Goal: Information Seeking & Learning: Compare options

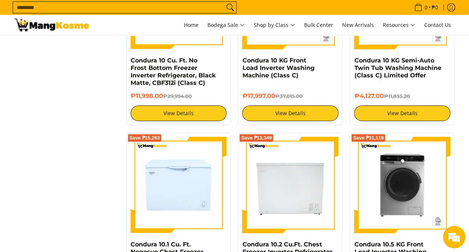
scroll to position [1102, 0]
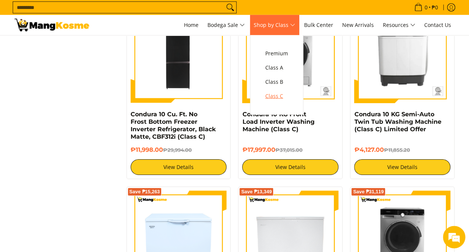
click at [278, 97] on span "Class C" at bounding box center [276, 95] width 23 height 9
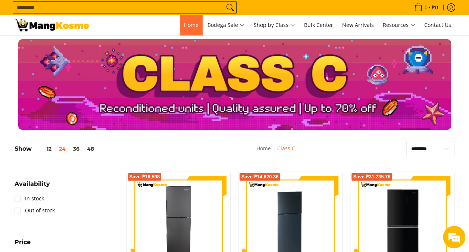
click at [187, 27] on span "Home" at bounding box center [191, 24] width 15 height 7
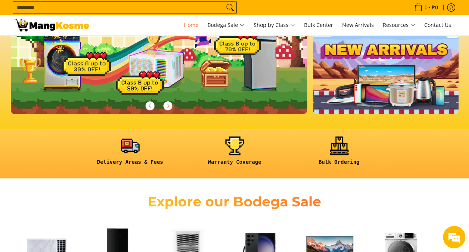
scroll to position [75, 0]
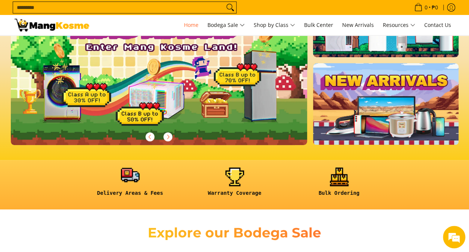
click at [120, 180] on link at bounding box center [130, 184] width 97 height 35
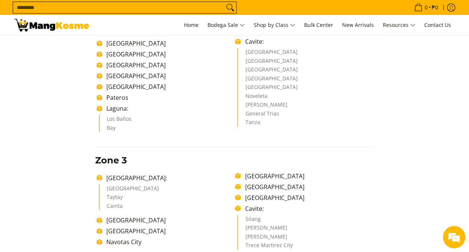
scroll to position [261, 0]
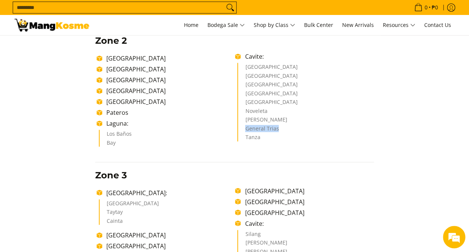
drag, startPoint x: 283, startPoint y: 129, endPoint x: 245, endPoint y: 130, distance: 38.1
click at [245, 130] on ul "[GEOGRAPHIC_DATA] [GEOGRAPHIC_DATA] [GEOGRAPHIC_DATA] [GEOGRAPHIC_DATA] [GEOGRA…" at bounding box center [305, 102] width 136 height 78
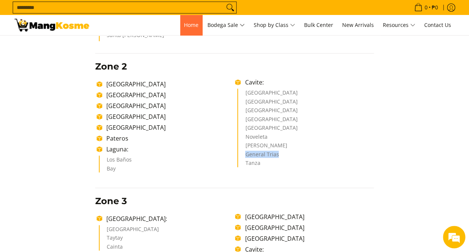
scroll to position [224, 0]
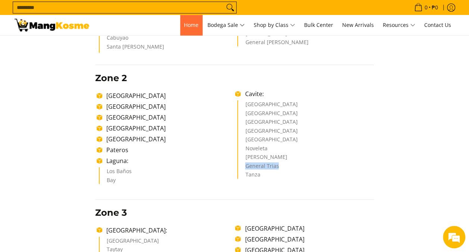
click at [186, 30] on link "Home" at bounding box center [191, 25] width 22 height 20
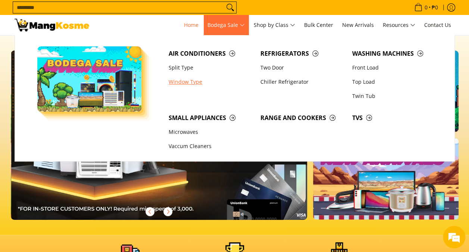
scroll to position [0, 297]
click at [186, 81] on link "Window Type" at bounding box center [211, 82] width 92 height 14
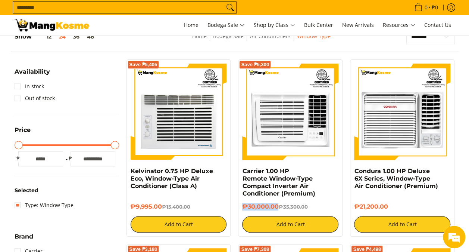
drag, startPoint x: 277, startPoint y: 204, endPoint x: 239, endPoint y: 204, distance: 37.3
click at [239, 204] on div "Save ₱5,300 Carrier 1.00 HP Remote Window-Type Compact Inverter Air Conditioner…" at bounding box center [290, 147] width 105 height 177
copy h6 "₱30,000.00"
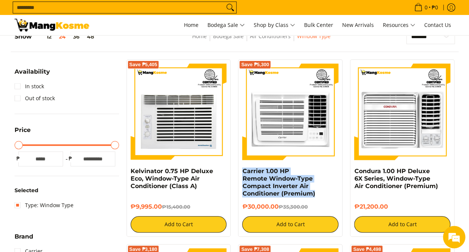
drag, startPoint x: 320, startPoint y: 194, endPoint x: 240, endPoint y: 171, distance: 82.5
click at [240, 171] on div "Save ₱5,300 Carrier 1.00 HP Remote Window-Type Compact Inverter Air Conditioner…" at bounding box center [290, 147] width 105 height 177
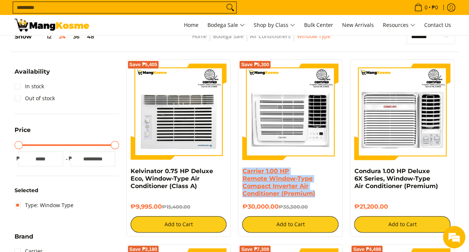
copy link "Carrier 1.00 HP Remote Window-Type Compact Inverter Air Conditioner (Premium)"
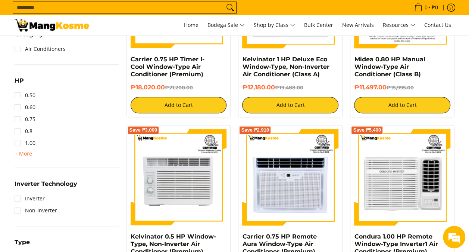
scroll to position [448, 0]
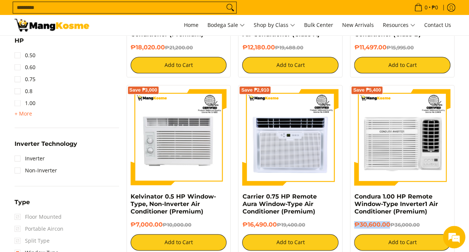
drag, startPoint x: 390, startPoint y: 223, endPoint x: 350, endPoint y: 225, distance: 39.6
click at [350, 225] on div "Save ₱5,400 Condura 1.00 HP Remote Window-Type Inverter1 Air Conditioner (Premi…" at bounding box center [402, 169] width 105 height 169
copy h6 "₱30,600.00"
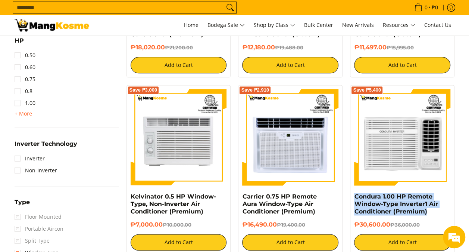
drag, startPoint x: 428, startPoint y: 214, endPoint x: 349, endPoint y: 199, distance: 79.9
click at [349, 199] on div "Save ₱5,400 Condura 1.00 HP Remote Window-Type Inverter1 Air Conditioner (Premi…" at bounding box center [402, 169] width 112 height 169
copy link "Condura 1.00 HP Remote Window-Type Inverter1 Air Conditioner (Premium)"
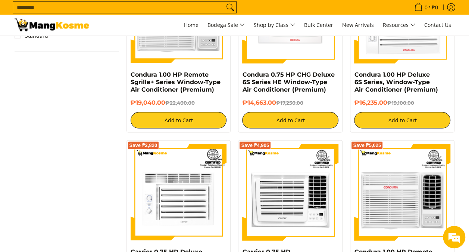
scroll to position [821, 0]
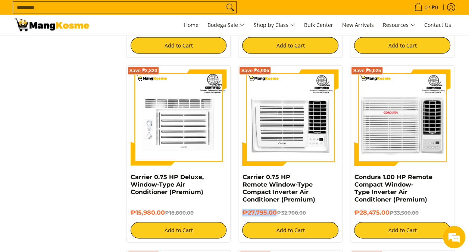
drag, startPoint x: 277, startPoint y: 212, endPoint x: 240, endPoint y: 215, distance: 37.4
click at [240, 215] on div "Save ₱4,905 Carrier 0.75 HP Remote Window-Type Compact Inverter Air Conditioner…" at bounding box center [290, 153] width 105 height 177
drag, startPoint x: 387, startPoint y: 213, endPoint x: 354, endPoint y: 216, distance: 34.1
click at [354, 216] on div "Save ₱5,025 Condura 1.00 HP Remote Compact Window-Type Inverter Air Conditioner…" at bounding box center [402, 153] width 105 height 177
copy h6 "₱28,475.00"
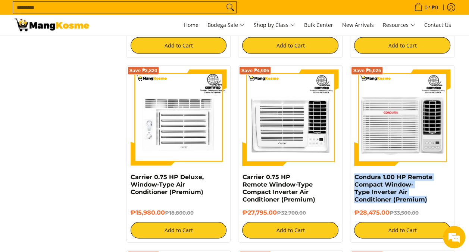
drag, startPoint x: 428, startPoint y: 202, endPoint x: 347, endPoint y: 181, distance: 83.1
click at [347, 181] on div "Save ₱5,025 Condura 1.00 HP Remote Compact Window-Type Inverter Air Conditioner…" at bounding box center [402, 153] width 112 height 177
copy link "Condura 1.00 HP Remote Compact Window-Type Inverter Air Conditioner (Premium)"
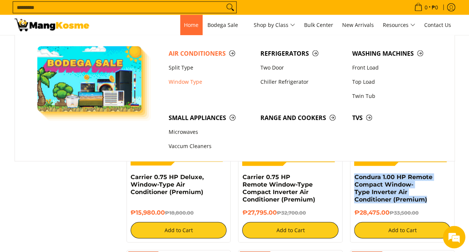
click at [189, 26] on span "Home" at bounding box center [191, 24] width 15 height 7
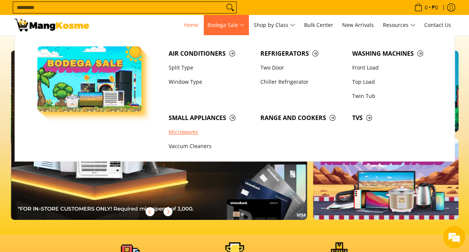
scroll to position [0, 297]
click at [207, 118] on span "Small Appliances" at bounding box center [211, 117] width 84 height 9
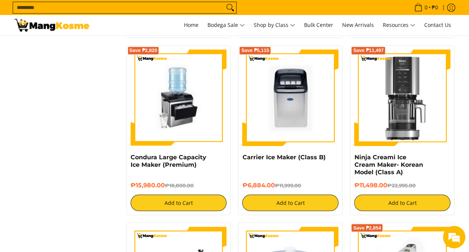
click at [375, 5] on predictive-search "Search..." at bounding box center [210, 7] width 394 height 15
drag, startPoint x: 275, startPoint y: 176, endPoint x: 240, endPoint y: 177, distance: 35.1
click at [240, 177] on div "Save ₱5,115 Carrier Ice Maker (Class B) ₱6,884.00 ₱11,999.00 Add to Cart" at bounding box center [290, 129] width 105 height 169
copy h6 "₱6,884.00"
drag, startPoint x: 312, startPoint y: 155, endPoint x: 237, endPoint y: 155, distance: 75.0
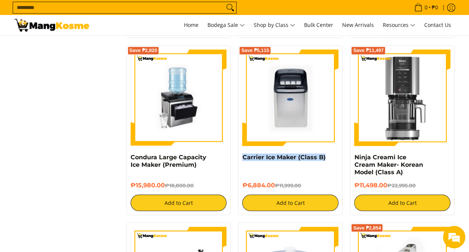
click at [237, 155] on div "Save ₱5,115 Carrier Ice Maker (Class B) ₱6,884.00 ₱11,999.00 Add to Cart" at bounding box center [290, 129] width 112 height 169
copy link "Carrier Ice Maker (Class B)"
